Goal: Task Accomplishment & Management: Complete application form

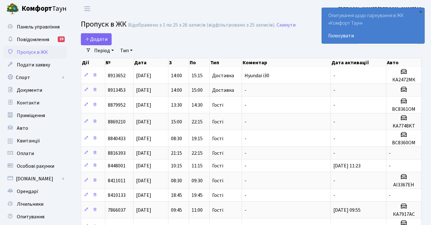
select select "25"
click at [41, 66] on span "Подати заявку" at bounding box center [33, 64] width 33 height 7
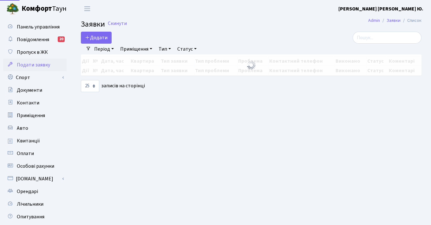
select select "25"
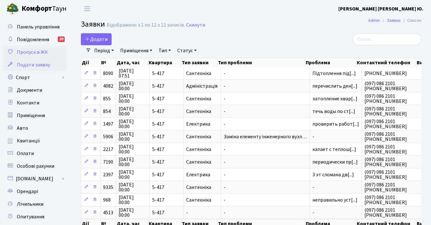
click at [38, 55] on span "Пропуск в ЖК" at bounding box center [32, 52] width 31 height 7
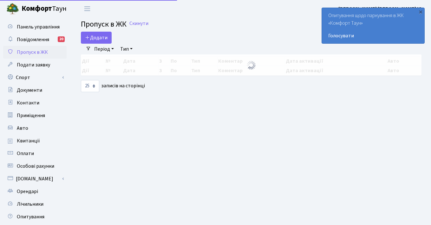
select select "25"
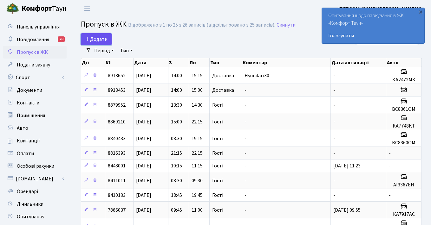
click at [95, 40] on span "Додати" at bounding box center [96, 39] width 23 height 7
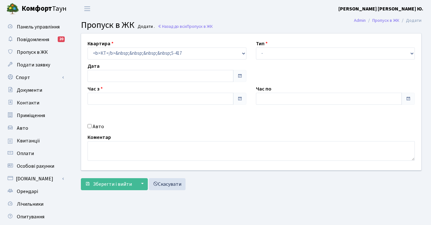
type input "29.08.2025"
type input "19:00"
type input "20:00"
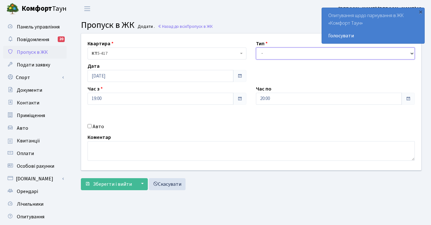
click at [274, 53] on select "- Доставка Таксі Гості Сервіс" at bounding box center [335, 54] width 159 height 12
select select "3"
click at [89, 129] on div "Авто" at bounding box center [167, 127] width 168 height 8
click at [89, 125] on input "Авто" at bounding box center [89, 126] width 4 height 4
checkbox input "true"
